Goal: Task Accomplishment & Management: Manage account settings

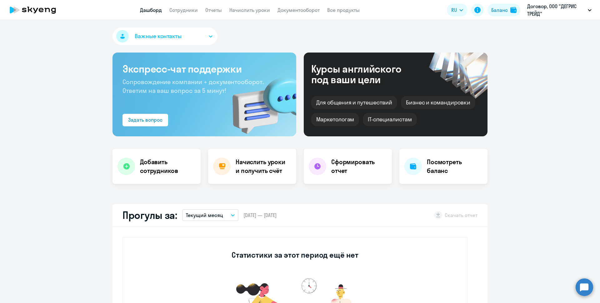
select select "30"
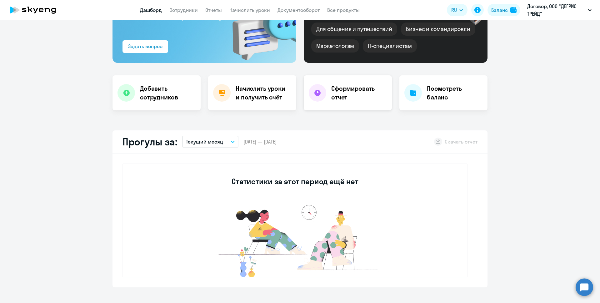
scroll to position [62, 0]
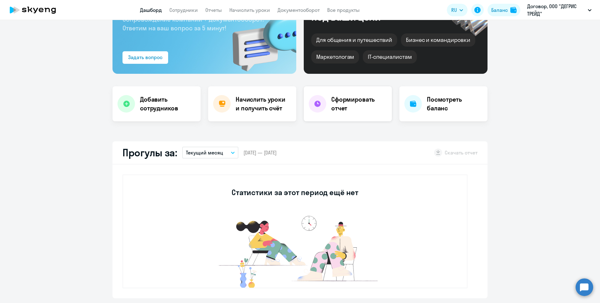
click at [353, 97] on h4 "Сформировать отчет" at bounding box center [359, 103] width 56 height 17
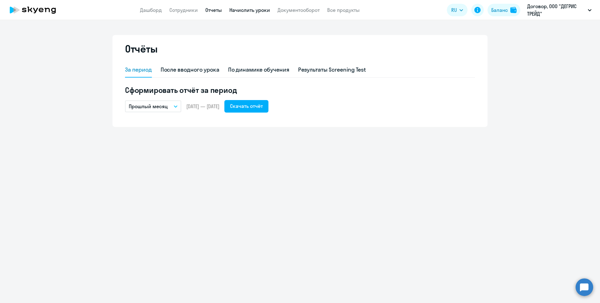
click at [264, 10] on link "Начислить уроки" at bounding box center [249, 10] width 41 height 6
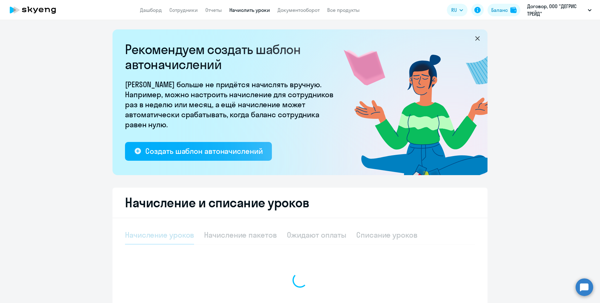
select select "10"
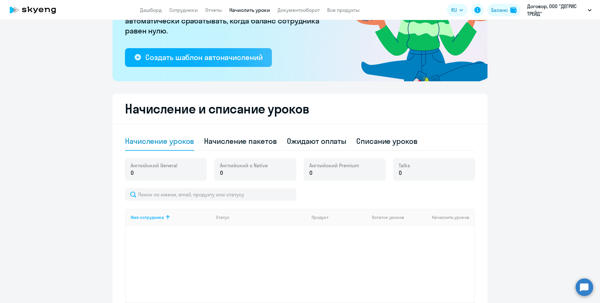
scroll to position [146, 0]
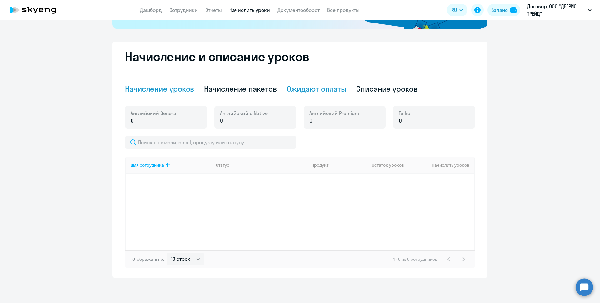
click at [320, 90] on div "Ожидают оплаты" at bounding box center [317, 89] width 60 height 10
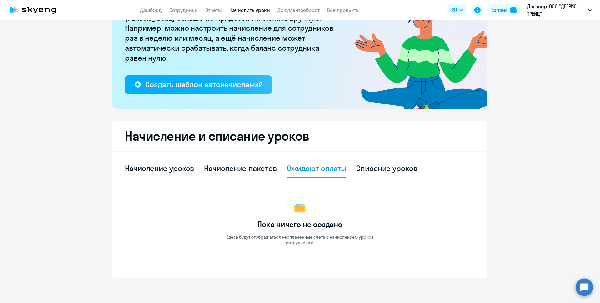
scroll to position [67, 0]
click at [381, 152] on div "Начисление и списание уроков Начисление уроков Начисление пакетов Ожидают оплат…" at bounding box center [299, 199] width 375 height 157
click at [184, 169] on div "Начисление уроков" at bounding box center [159, 168] width 69 height 10
select select "10"
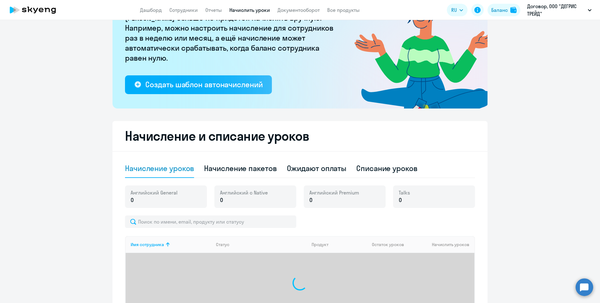
scroll to position [146, 0]
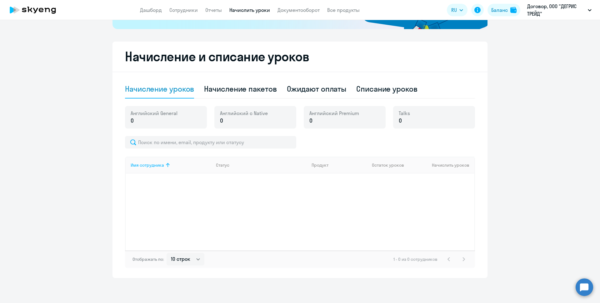
click at [164, 165] on icon at bounding box center [167, 164] width 7 height 7
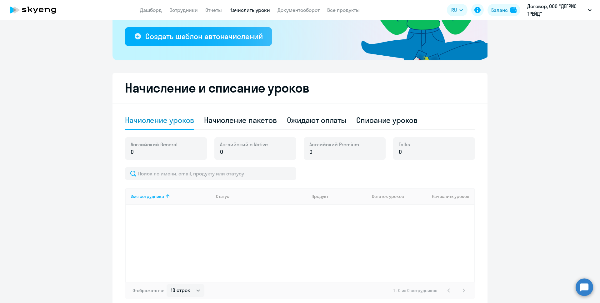
click at [311, 151] on p "0" at bounding box center [334, 152] width 50 height 8
click at [310, 151] on p "0" at bounding box center [334, 152] width 50 height 8
click at [309, 151] on span "0" at bounding box center [310, 152] width 3 height 8
click at [265, 122] on div "Начисление пакетов" at bounding box center [240, 120] width 72 height 10
select select "10"
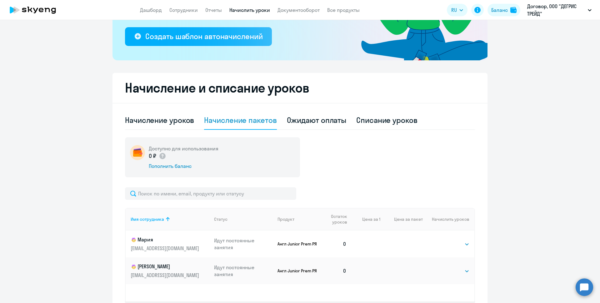
scroll to position [146, 0]
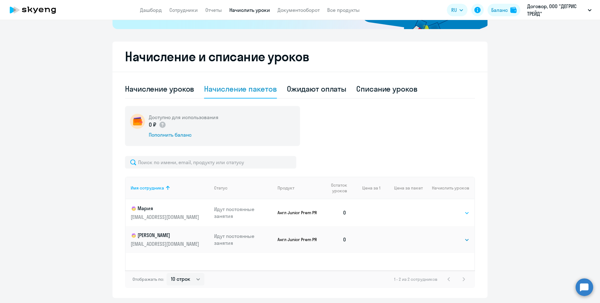
click at [464, 213] on select "Выбрать 4 8 16 32 64 128" at bounding box center [456, 212] width 26 height 7
select select "16"
click at [443, 209] on select "Выбрать 4 8 16 32 64 128" at bounding box center [456, 212] width 26 height 7
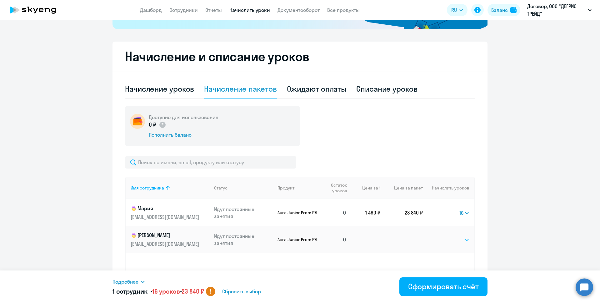
click at [463, 239] on select "Выбрать 4 8 16 32 64 128" at bounding box center [456, 239] width 26 height 7
select select "16"
click at [443, 236] on select "Выбрать 4 8 16 32 64 128" at bounding box center [456, 239] width 26 height 7
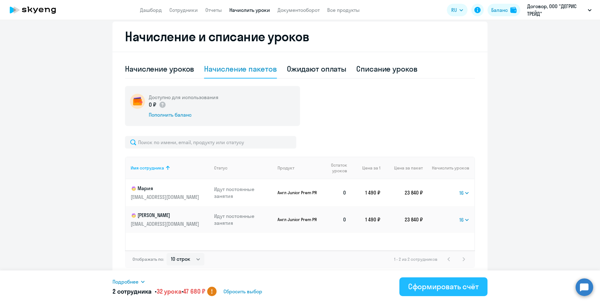
click at [462, 285] on div "Сформировать счёт" at bounding box center [443, 286] width 71 height 10
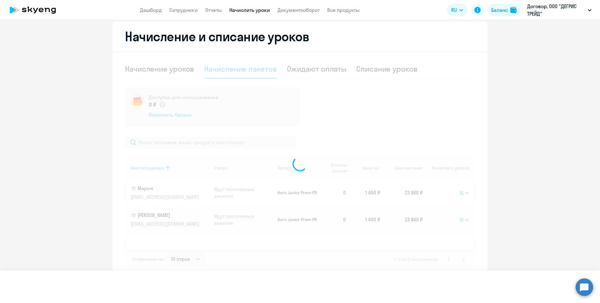
select select
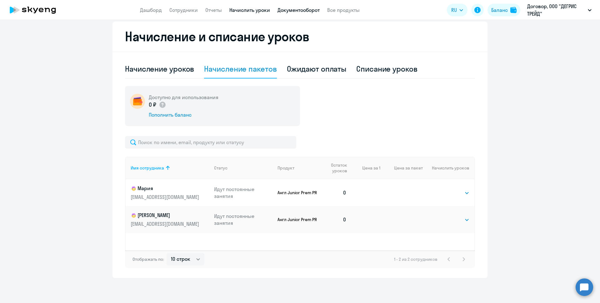
click at [309, 10] on link "Документооборот" at bounding box center [298, 10] width 42 height 6
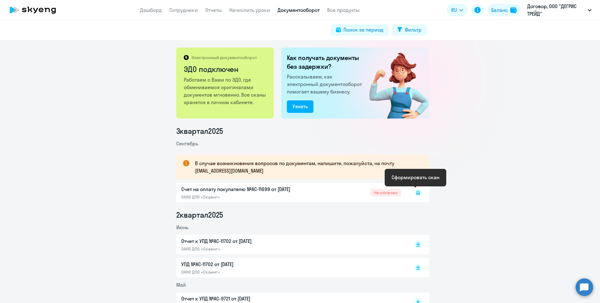
click at [416, 193] on icon at bounding box center [418, 192] width 4 height 4
